Goal: Task Accomplishment & Management: Manage account settings

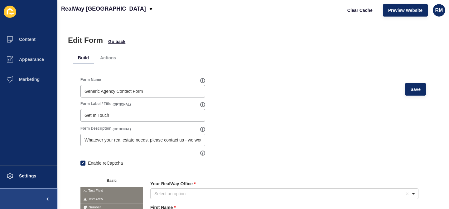
click at [33, 190] on button at bounding box center [28, 199] width 57 height 20
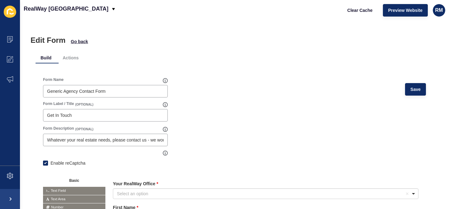
click at [33, 173] on div "Edit Form Go back Build Actions Form Name Generic Agency Contact Form Save Form…" at bounding box center [234, 114] width 429 height 188
click at [15, 187] on div "Content Appearance Marketing Settings" at bounding box center [10, 104] width 20 height 209
click at [14, 192] on span at bounding box center [10, 199] width 20 height 20
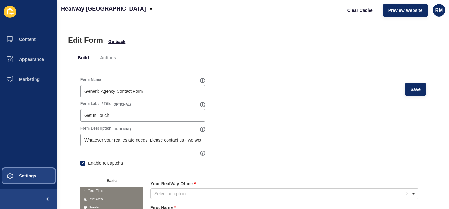
click at [18, 179] on span at bounding box center [10, 176] width 20 height 20
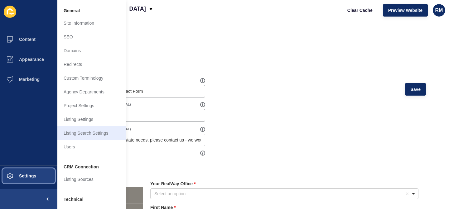
scroll to position [41, 0]
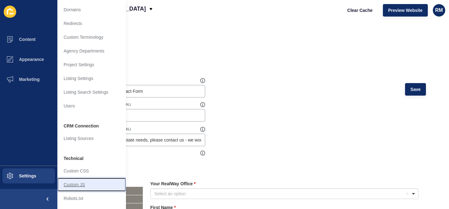
click at [84, 184] on link "Custom JS" at bounding box center [91, 184] width 69 height 14
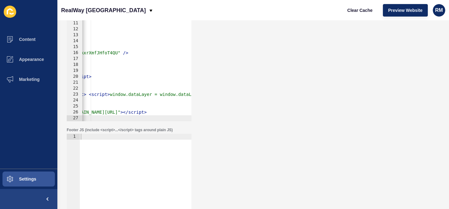
scroll to position [0, 211]
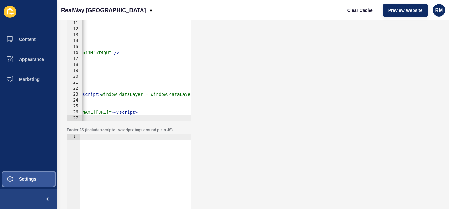
click at [26, 182] on button "Settings" at bounding box center [28, 179] width 57 height 20
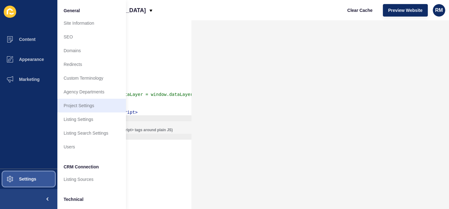
scroll to position [41, 0]
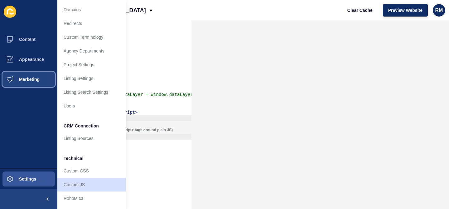
click at [26, 83] on button "Marketing" at bounding box center [28, 79] width 57 height 20
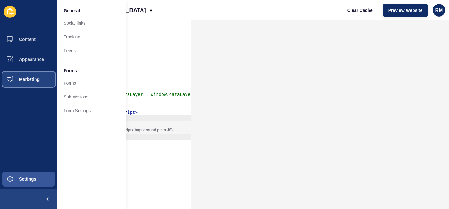
scroll to position [0, 0]
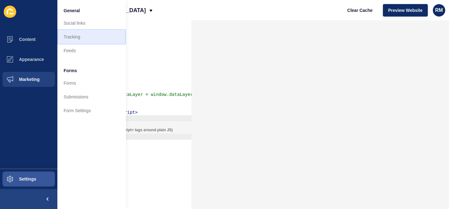
click at [94, 42] on link "Tracking" at bounding box center [91, 37] width 69 height 14
